Goal: Transaction & Acquisition: Purchase product/service

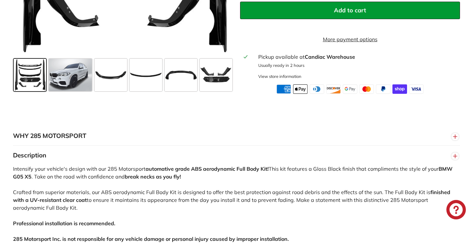
scroll to position [287, 0]
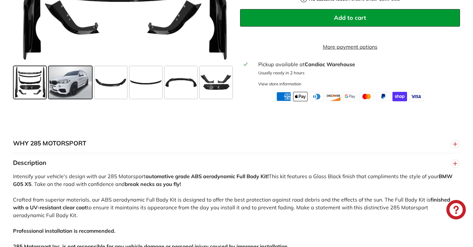
click at [70, 92] on span at bounding box center [70, 82] width 43 height 33
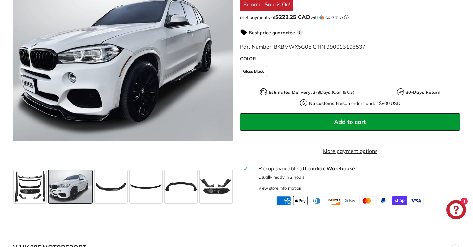
scroll to position [164, 0]
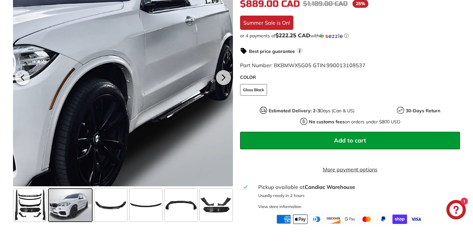
click at [189, 89] on div at bounding box center [123, 77] width 220 height 220
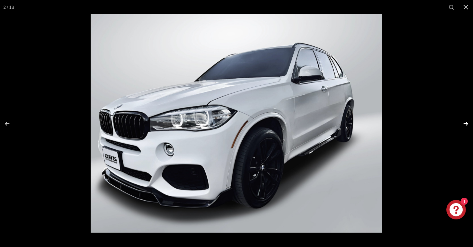
click at [465, 122] on button at bounding box center [462, 124] width 23 height 33
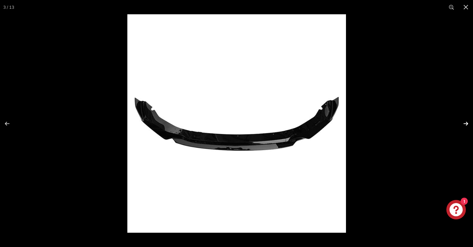
click at [465, 122] on button at bounding box center [462, 124] width 23 height 33
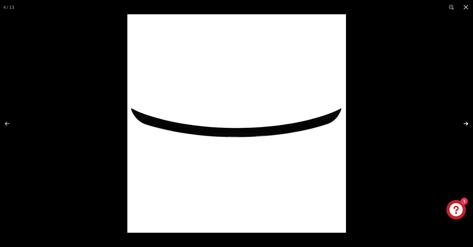
click at [465, 122] on button at bounding box center [462, 124] width 23 height 33
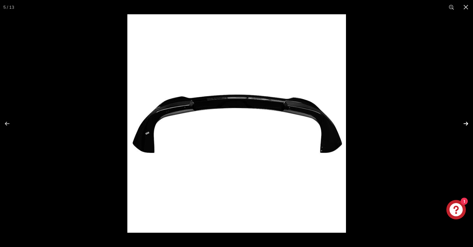
click at [465, 122] on button at bounding box center [462, 124] width 23 height 33
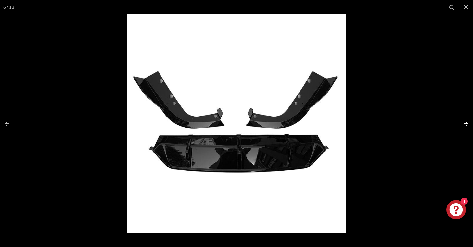
scroll to position [0, 93]
click at [465, 122] on button at bounding box center [462, 124] width 23 height 33
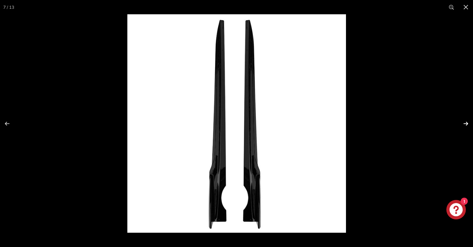
click at [465, 122] on button at bounding box center [462, 124] width 23 height 33
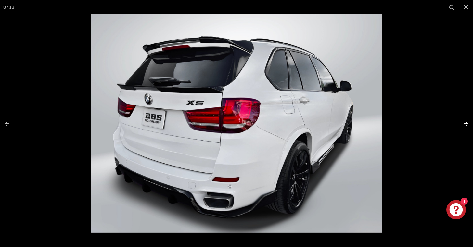
click at [467, 124] on button at bounding box center [462, 124] width 23 height 33
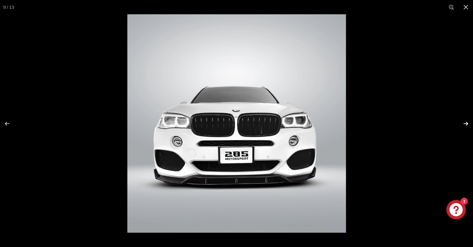
scroll to position [0, 209]
click at [467, 124] on button at bounding box center [462, 124] width 23 height 33
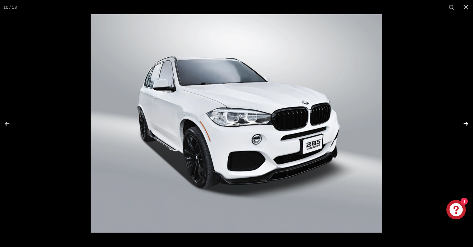
click at [467, 124] on button at bounding box center [462, 124] width 23 height 33
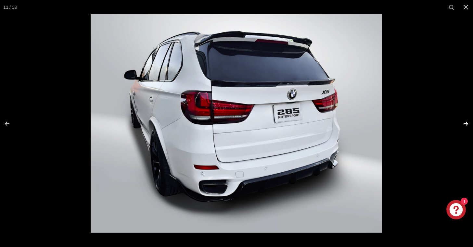
scroll to position [0, 290]
click at [467, 124] on button at bounding box center [462, 124] width 23 height 33
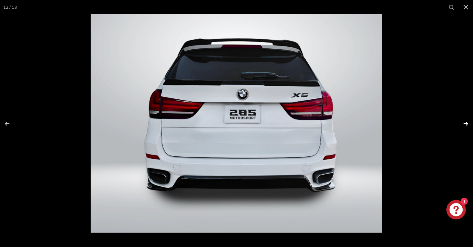
click at [467, 124] on button at bounding box center [462, 124] width 23 height 33
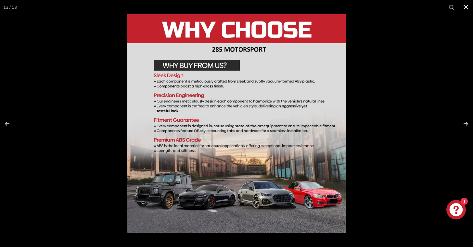
click at [466, 9] on button at bounding box center [466, 7] width 14 height 14
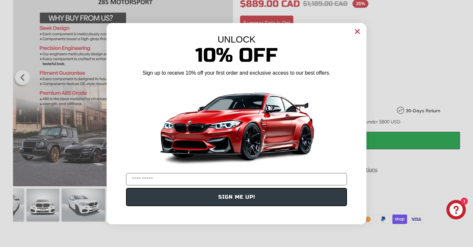
click at [358, 32] on icon "Close dialog" at bounding box center [358, 31] width 4 height 4
